Goal: Find specific page/section: Find specific page/section

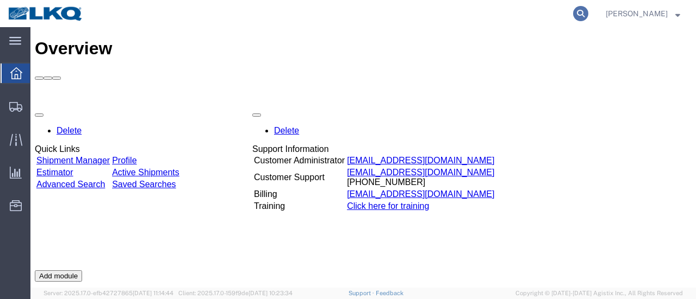
click at [588, 12] on icon at bounding box center [580, 13] width 15 height 15
click at [436, 15] on input "search" at bounding box center [407, 14] width 330 height 26
type input "56551455"
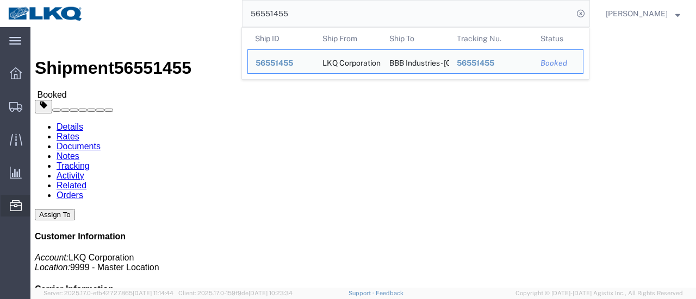
click at [0, 0] on span "Location Appointment" at bounding box center [0, 0] width 0 height 0
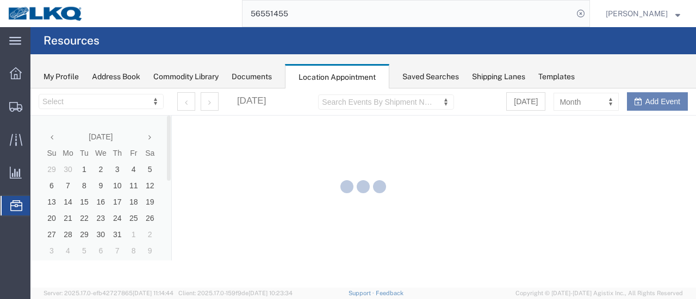
select select "28712"
